Goal: Information Seeking & Learning: Compare options

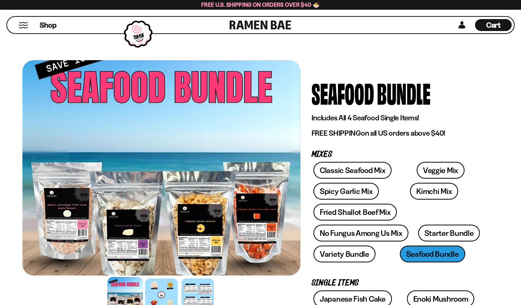
scroll to position [267, 0]
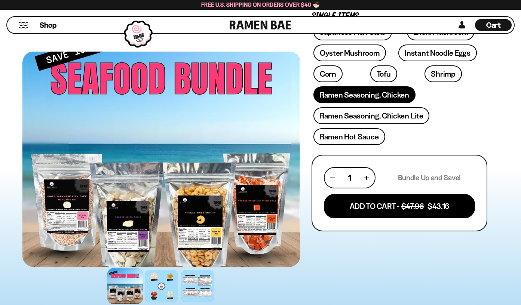
click at [374, 95] on link "Ramen Seasoning, Chicken" at bounding box center [364, 94] width 102 height 17
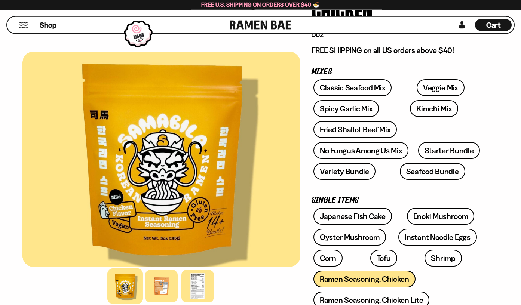
scroll to position [114, 0]
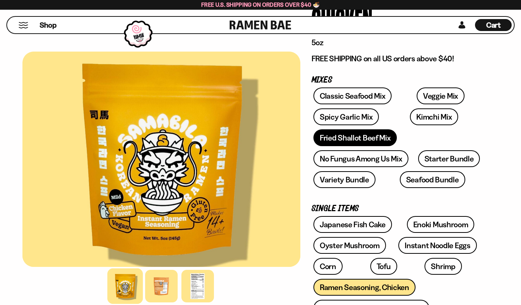
click at [365, 136] on link "Fried Shallot Beef Mix" at bounding box center [354, 137] width 83 height 17
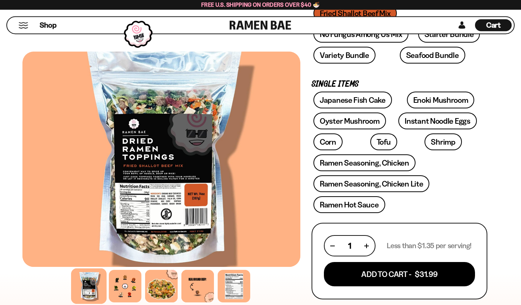
scroll to position [229, 0]
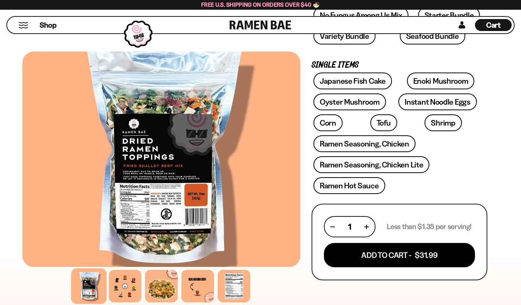
click at [166, 189] on div at bounding box center [161, 159] width 278 height 215
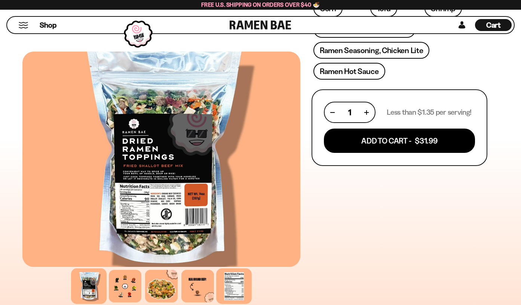
click at [239, 283] on div at bounding box center [234, 286] width 36 height 36
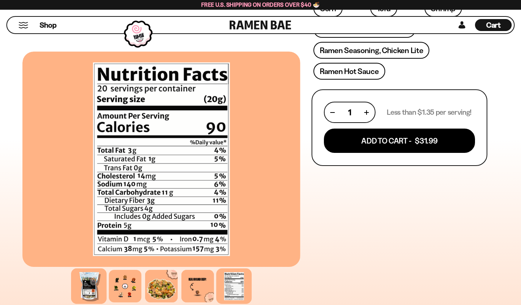
click at [92, 287] on div at bounding box center [89, 286] width 36 height 36
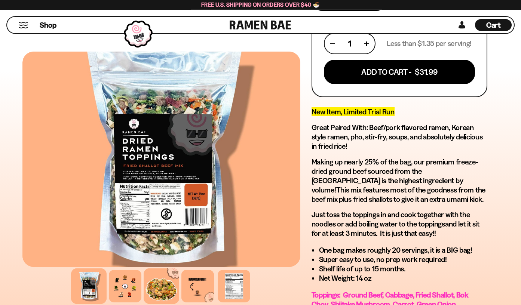
scroll to position [534, 0]
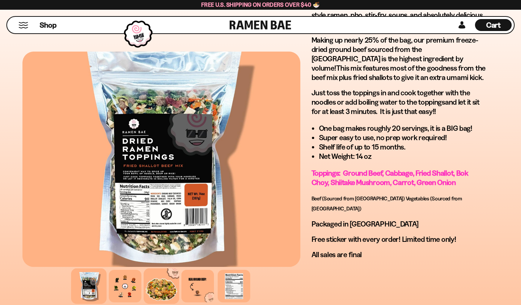
click at [162, 287] on div at bounding box center [162, 286] width 36 height 36
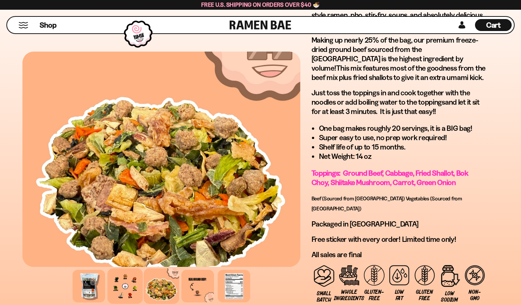
click at [122, 283] on div at bounding box center [125, 286] width 36 height 36
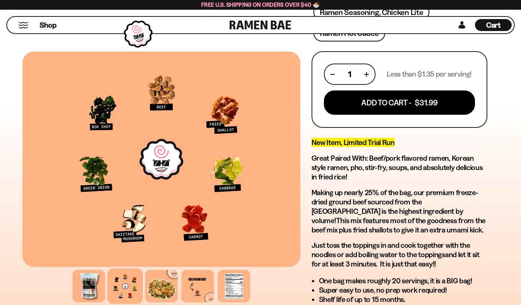
scroll to position [114, 0]
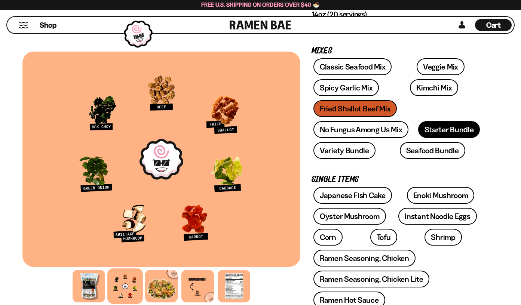
click at [454, 128] on link "Starter Bundle" at bounding box center [449, 129] width 62 height 17
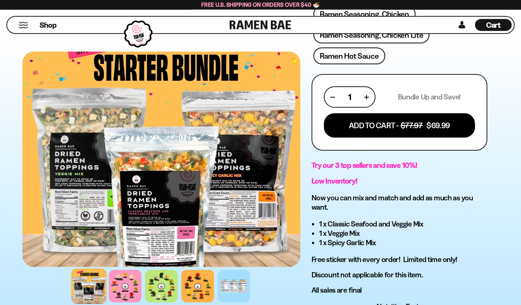
scroll to position [419, 0]
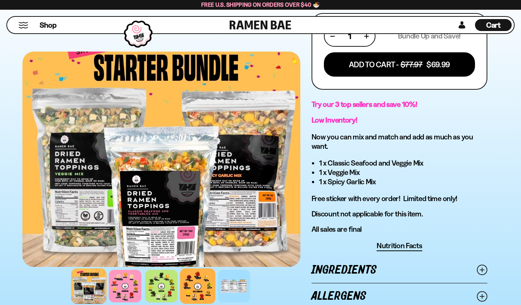
click at [197, 290] on div at bounding box center [198, 286] width 36 height 36
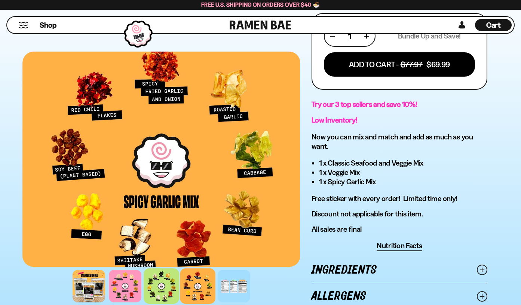
click at [159, 286] on div at bounding box center [162, 286] width 36 height 36
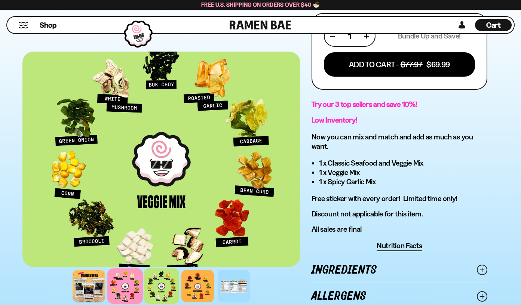
click at [127, 283] on div at bounding box center [125, 286] width 36 height 36
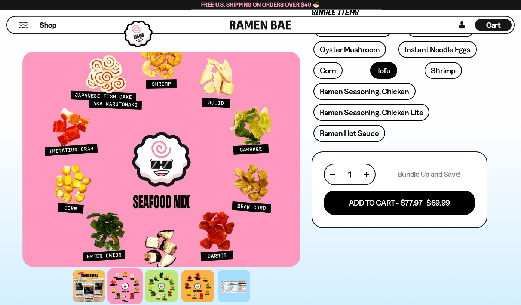
scroll to position [267, 0]
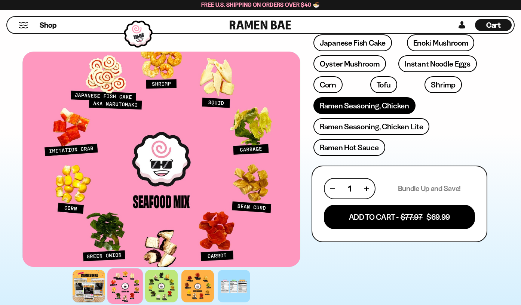
click at [368, 105] on link "Ramen Seasoning, Chicken" at bounding box center [364, 105] width 102 height 17
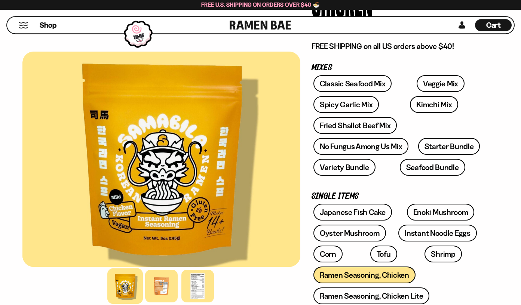
scroll to position [191, 0]
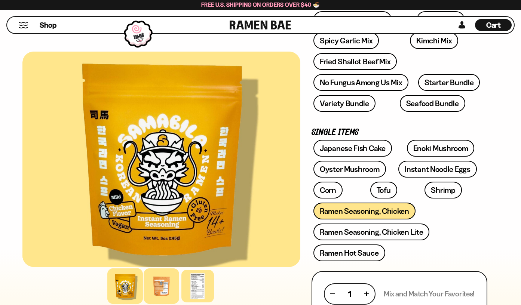
click at [172, 289] on div at bounding box center [162, 286] width 36 height 36
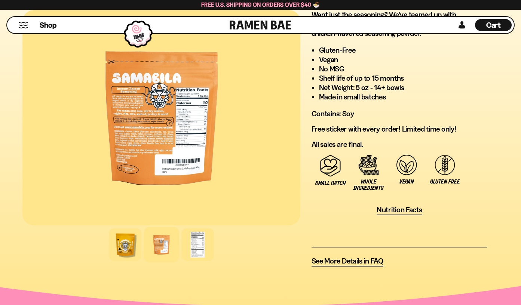
scroll to position [610, 0]
